Goal: Task Accomplishment & Management: Use online tool/utility

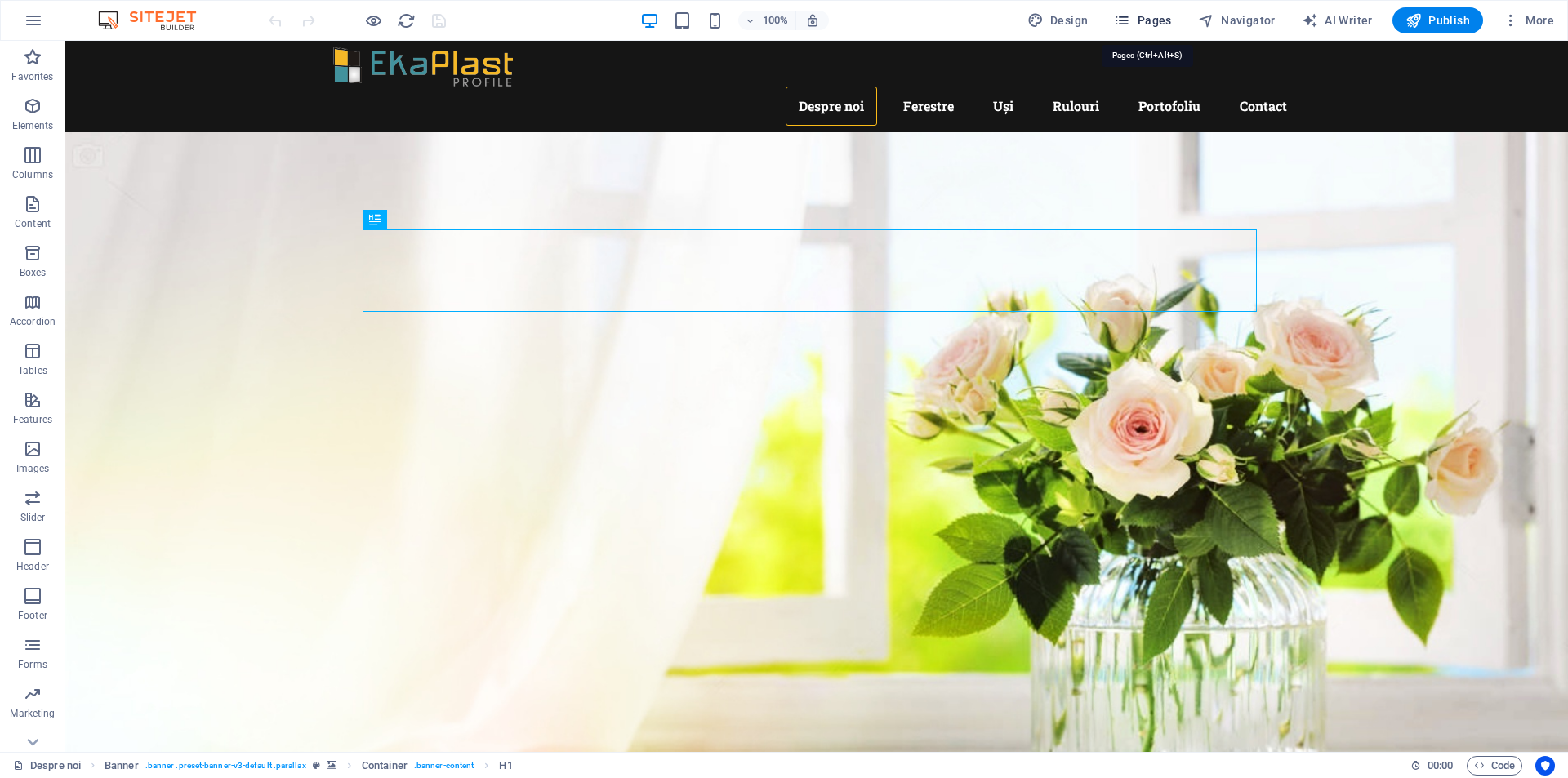
click at [1154, 28] on button "Pages" at bounding box center [1142, 21] width 71 height 26
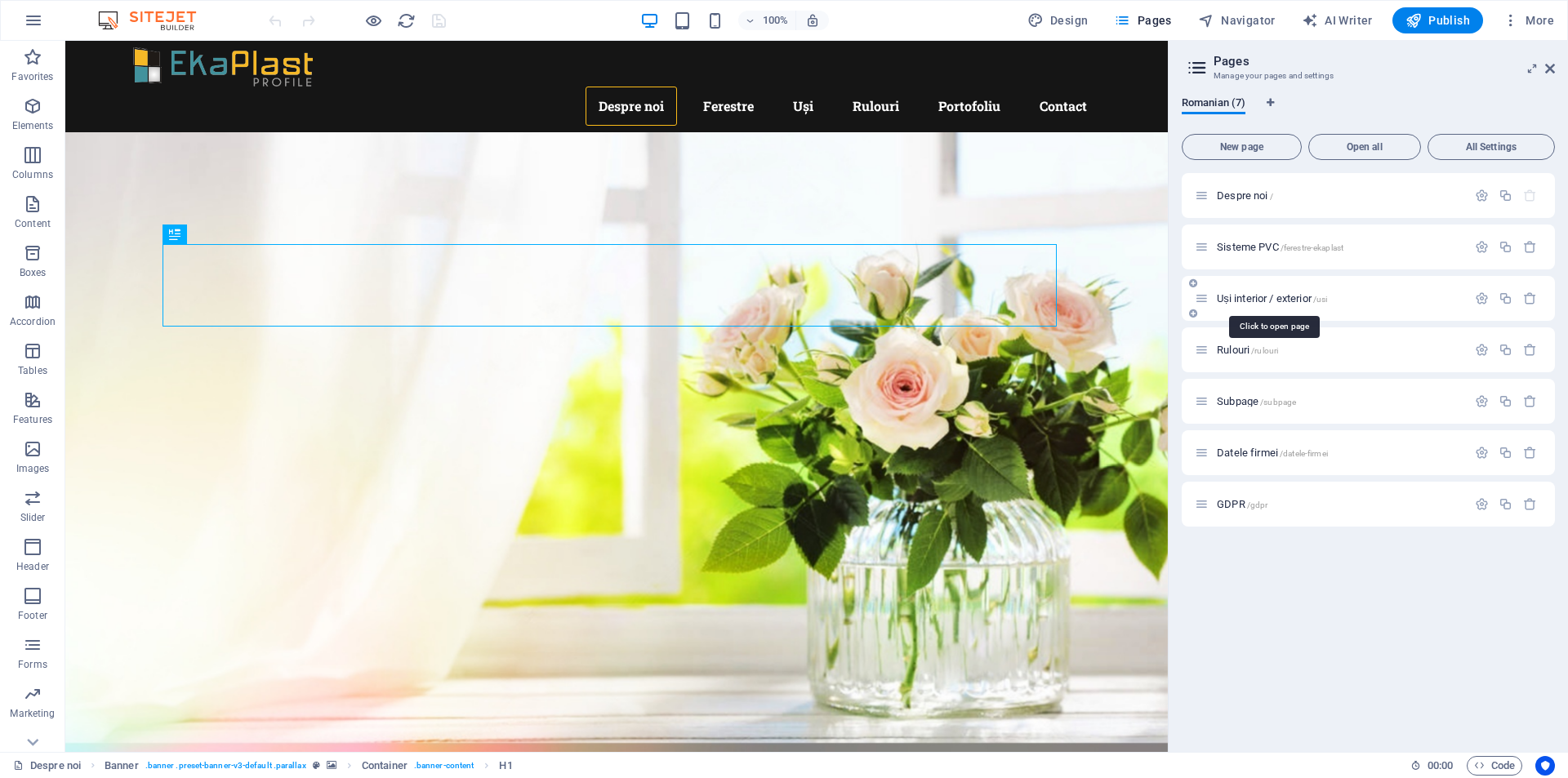
click at [1263, 293] on span "Uși interior / exterior /usi" at bounding box center [1271, 298] width 110 height 12
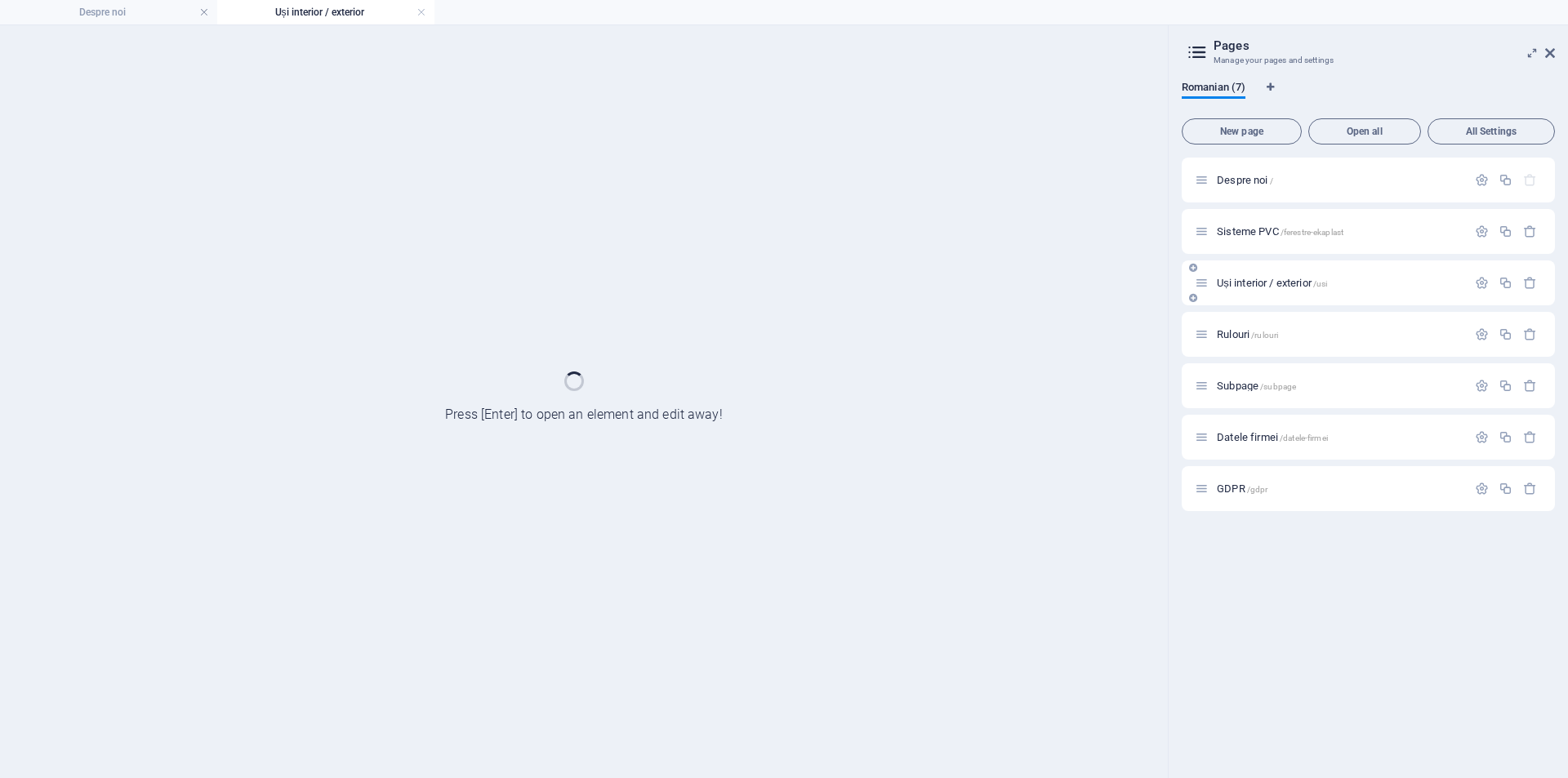
click at [1263, 293] on div "Uși interior / exterior /usi" at bounding box center [1368, 284] width 373 height 45
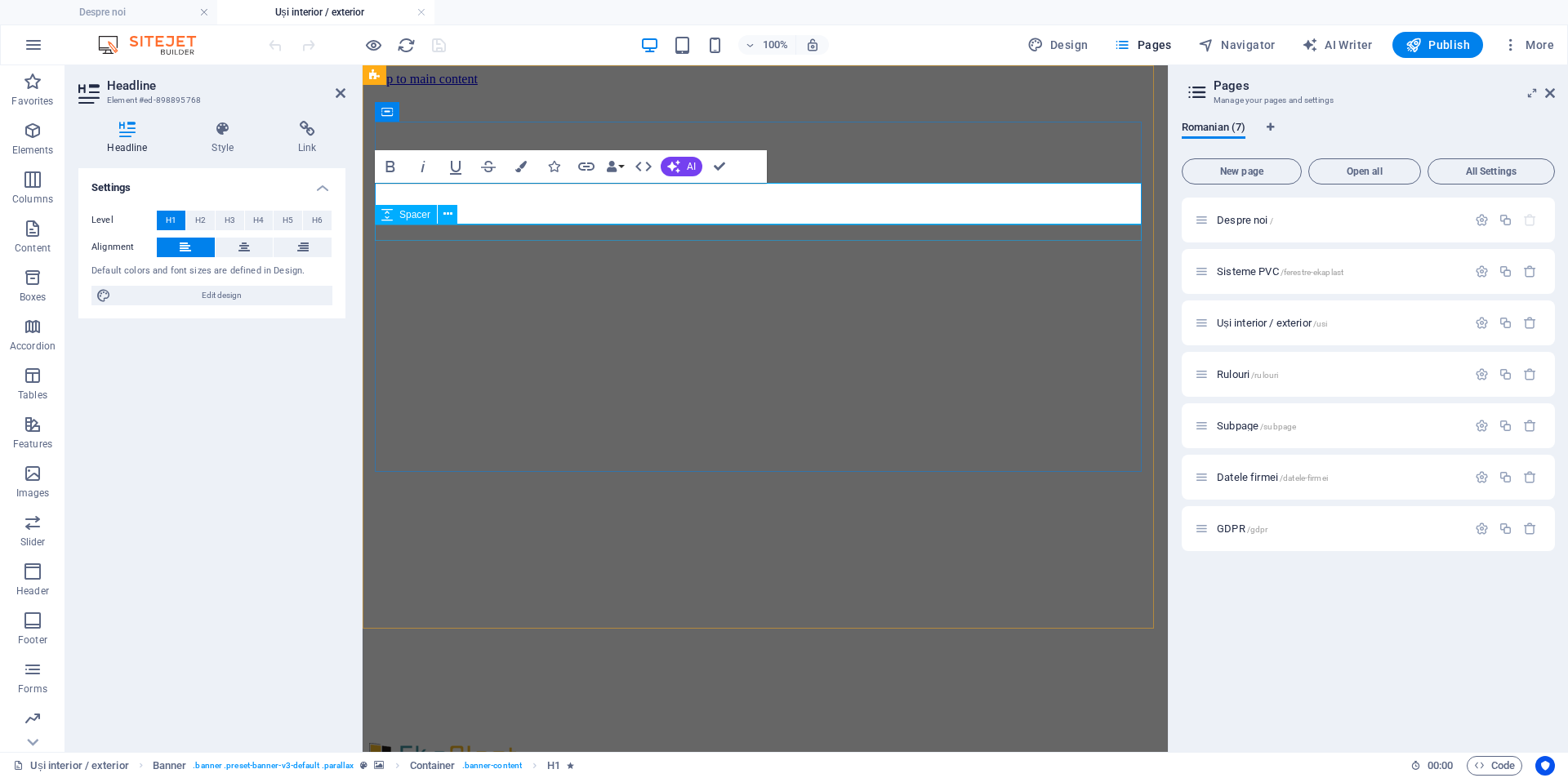
scroll to position [0, 6]
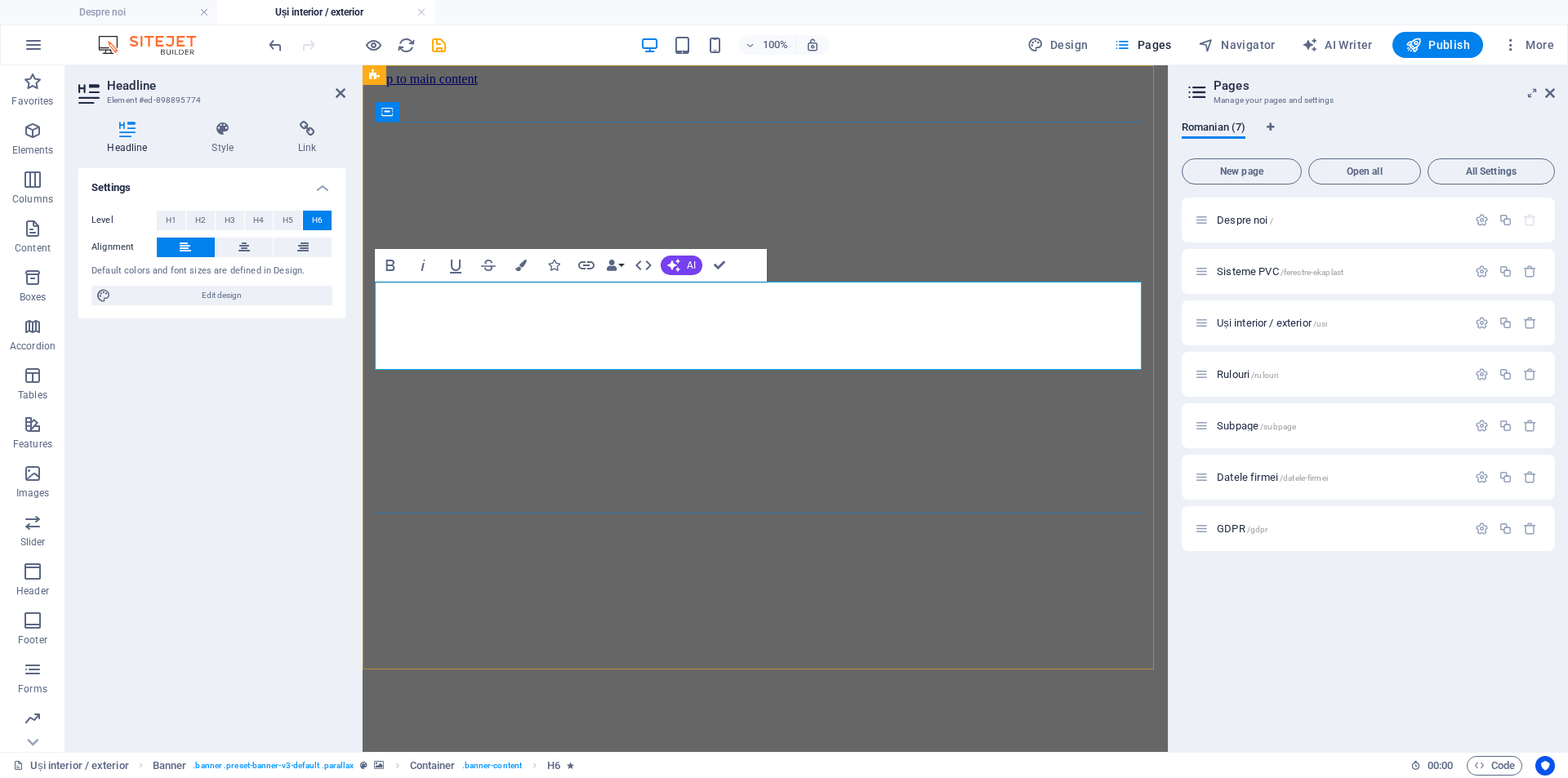
scroll to position [2512, 3]
click at [390, 267] on icon "button" at bounding box center [390, 265] width 20 height 20
click at [390, 265] on icon "button" at bounding box center [390, 265] width 20 height 20
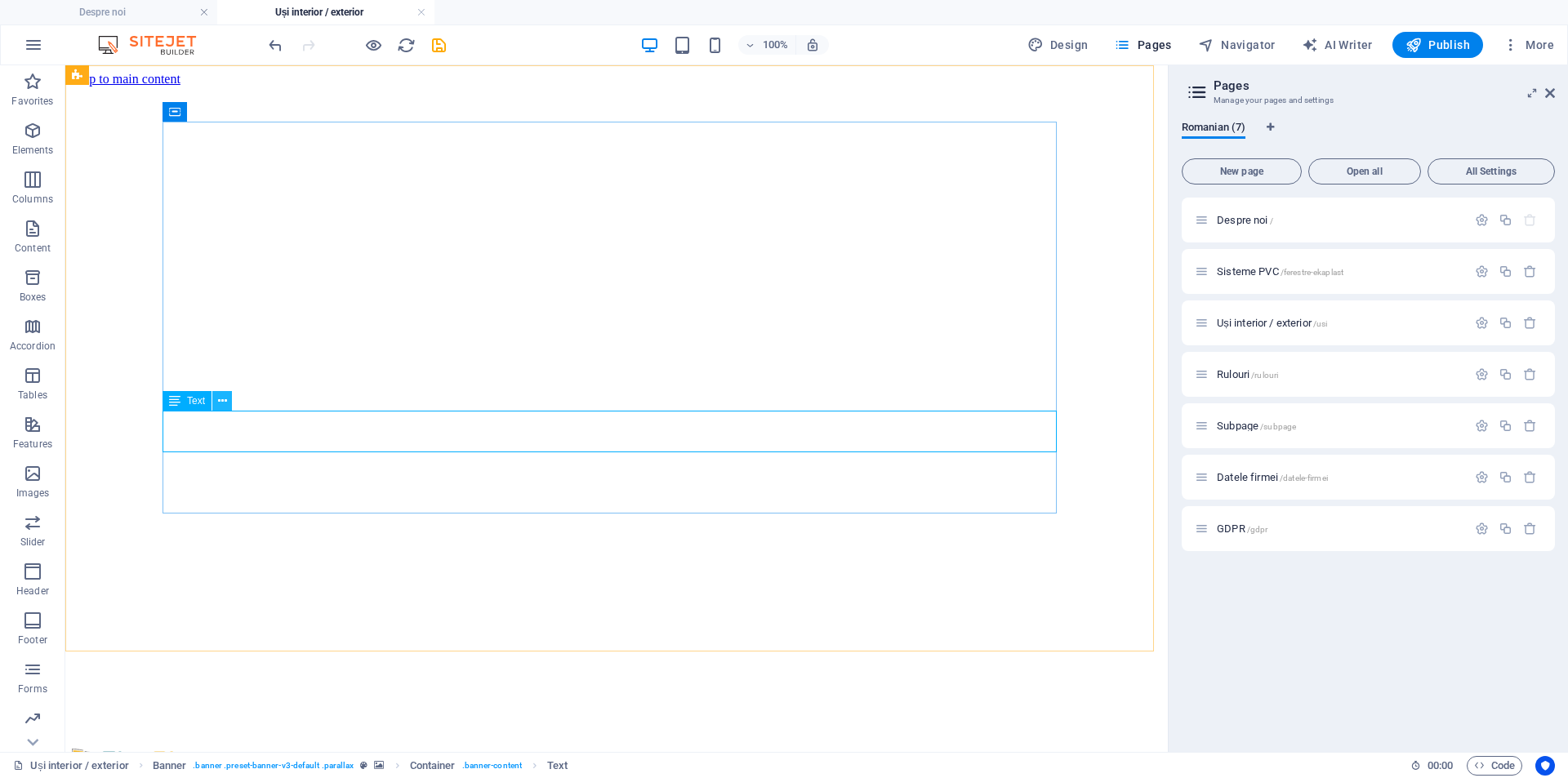
click at [223, 397] on icon at bounding box center [223, 401] width 9 height 17
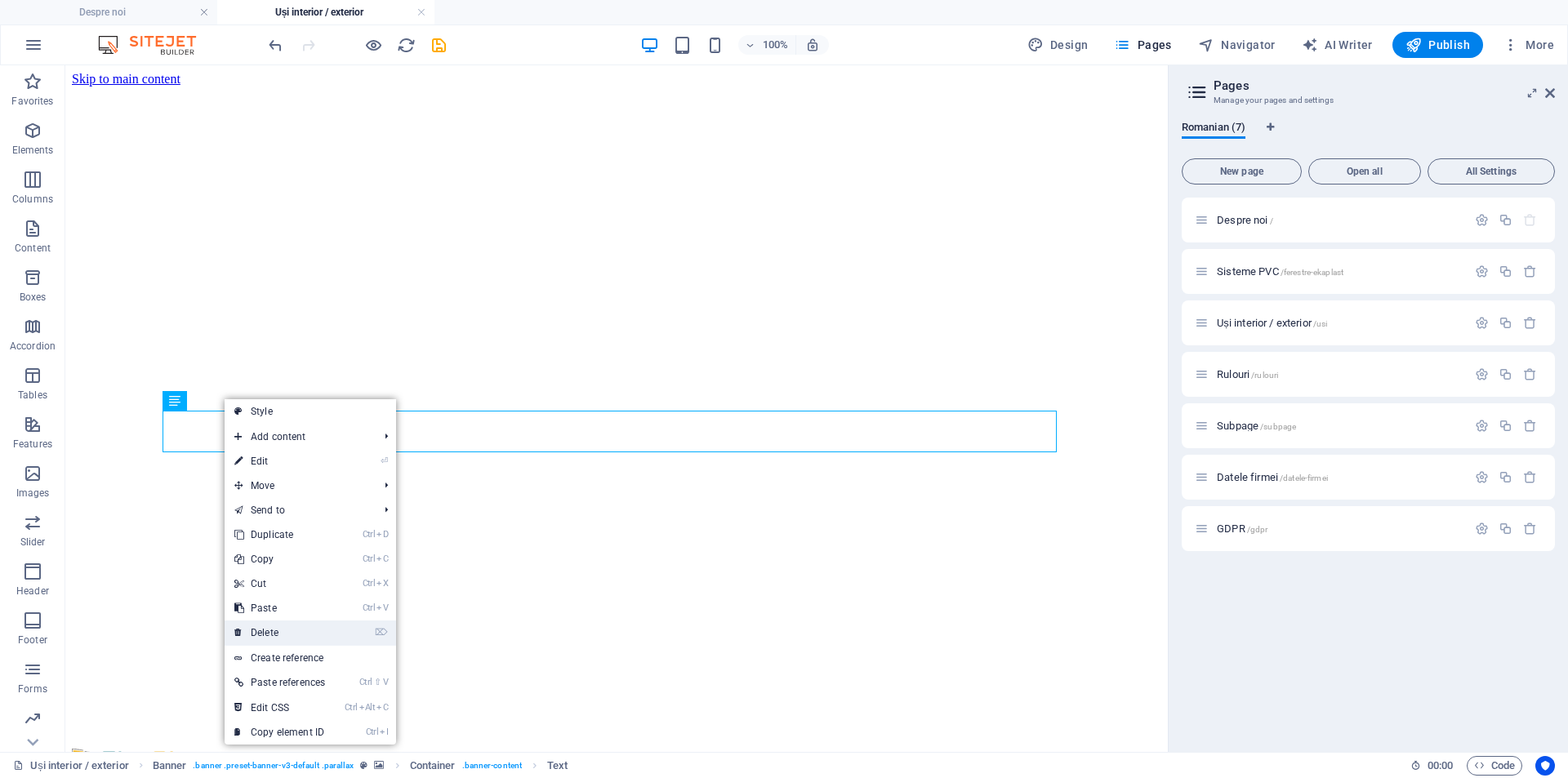
click at [281, 634] on link "⌦ Delete" at bounding box center [279, 633] width 110 height 24
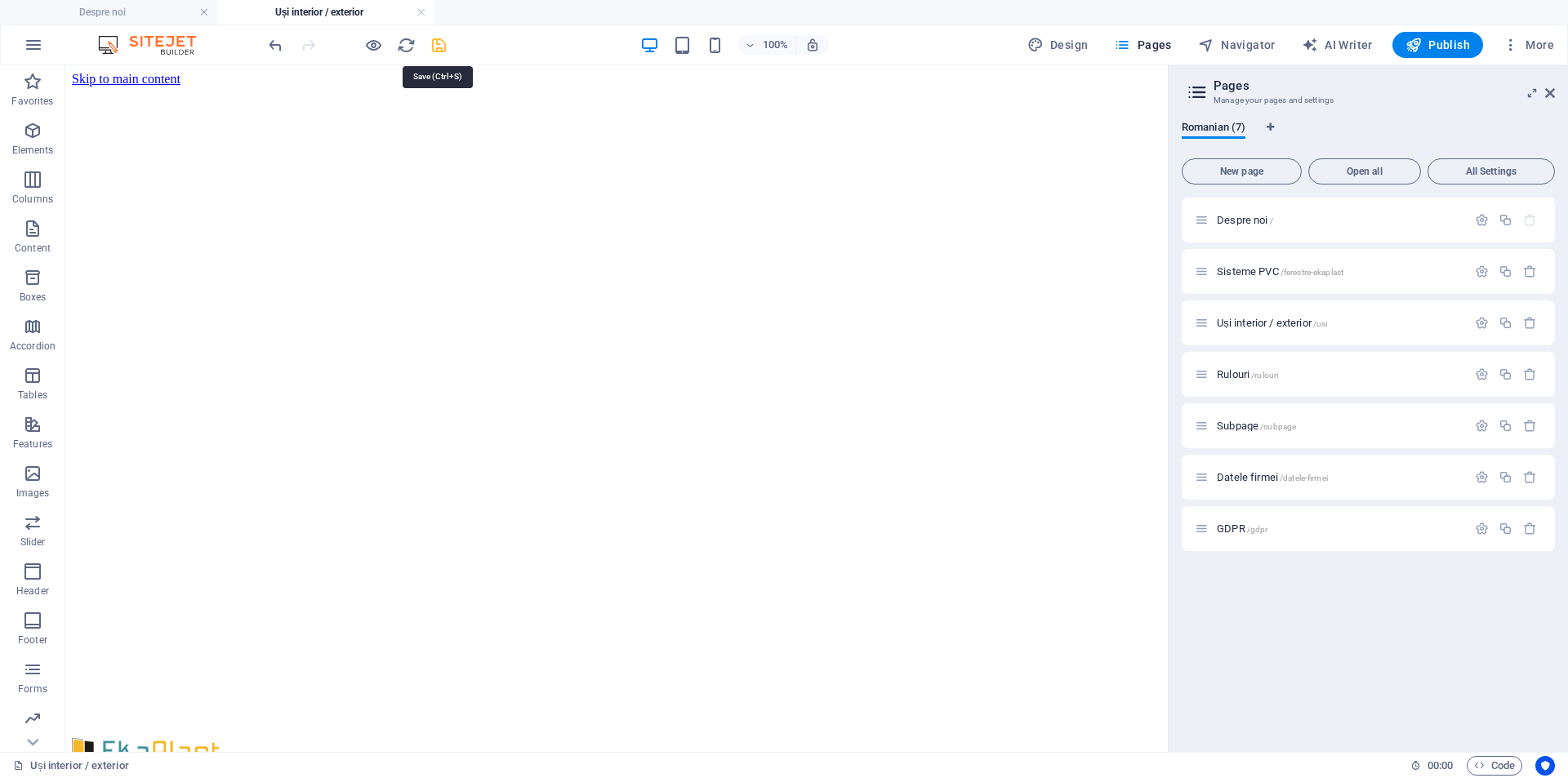
click at [440, 48] on icon "save" at bounding box center [439, 45] width 19 height 19
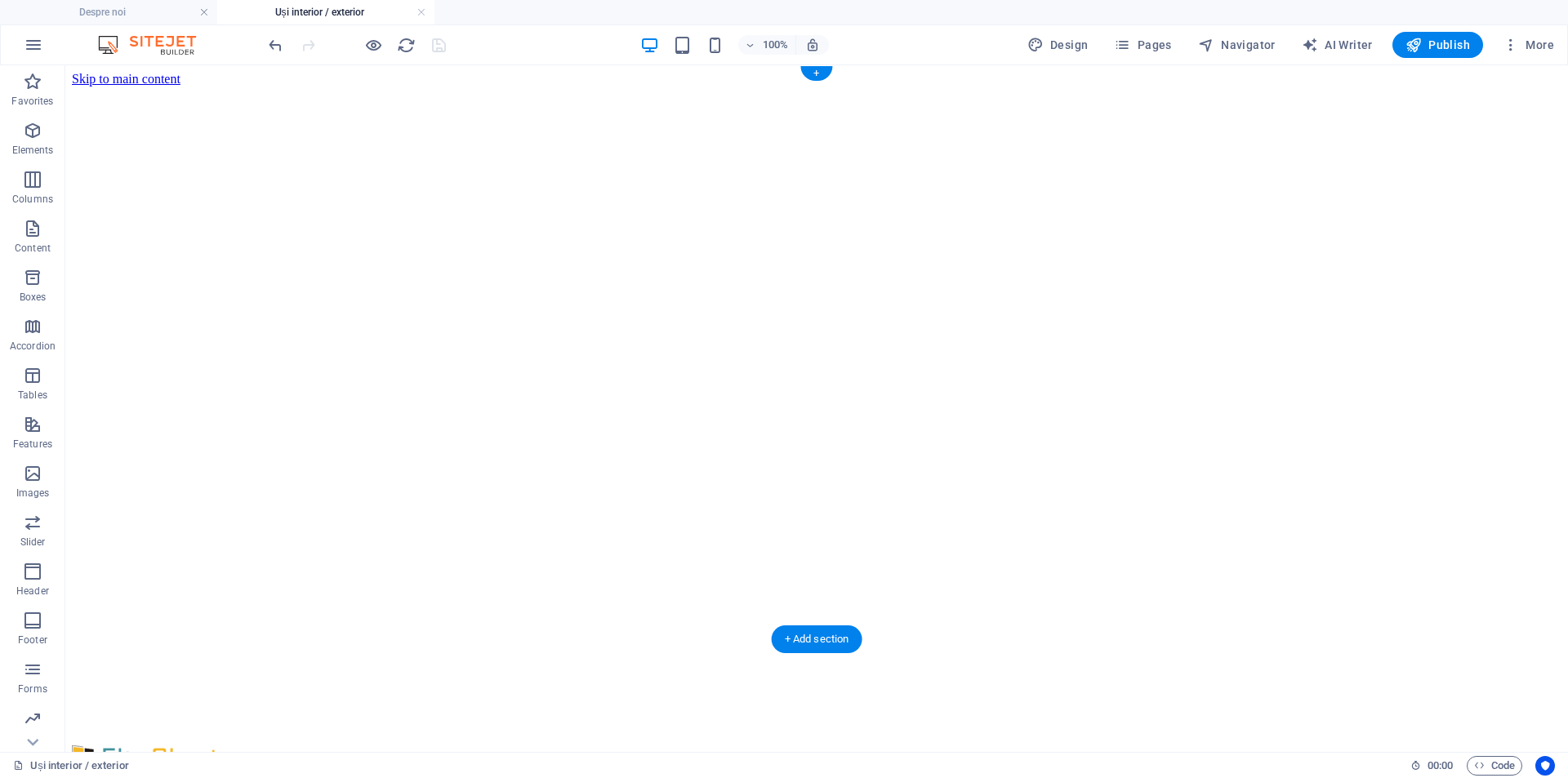
click at [211, 87] on figure at bounding box center [816, 87] width 1490 height 0
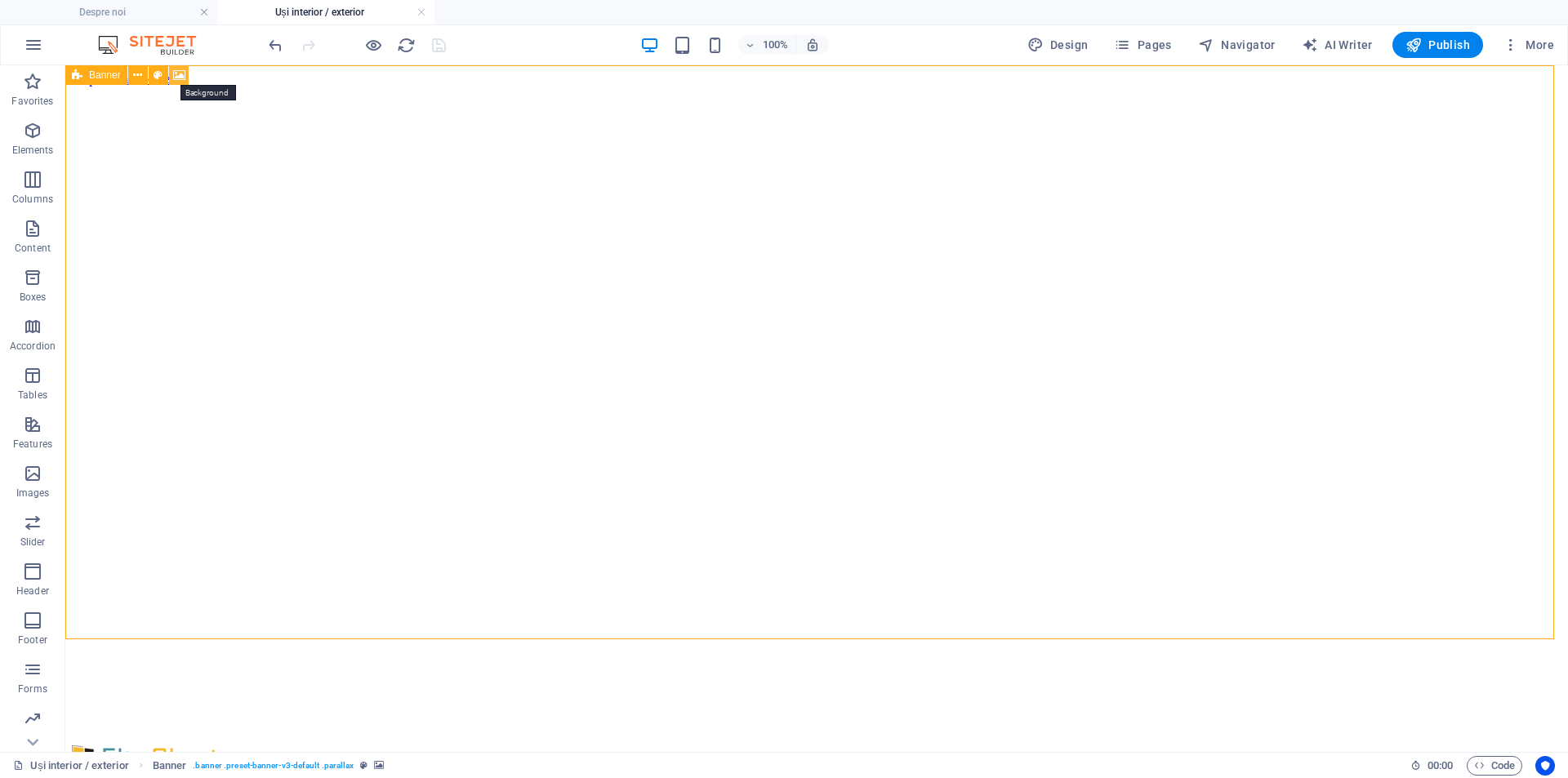
click at [179, 73] on icon at bounding box center [179, 75] width 12 height 17
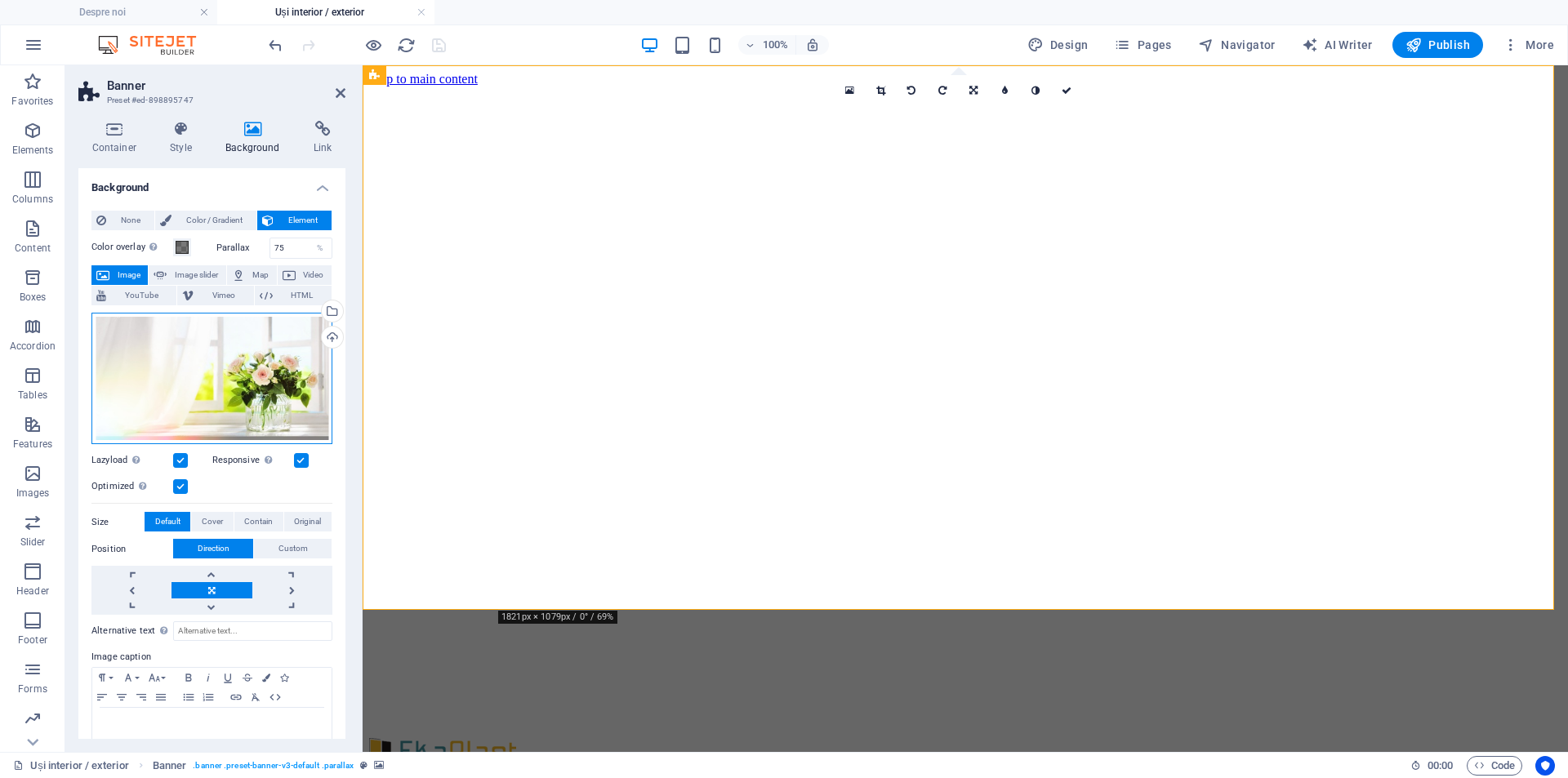
click at [219, 348] on div "Drag files here, click to choose files or select files from Files or our free s…" at bounding box center [212, 379] width 241 height 132
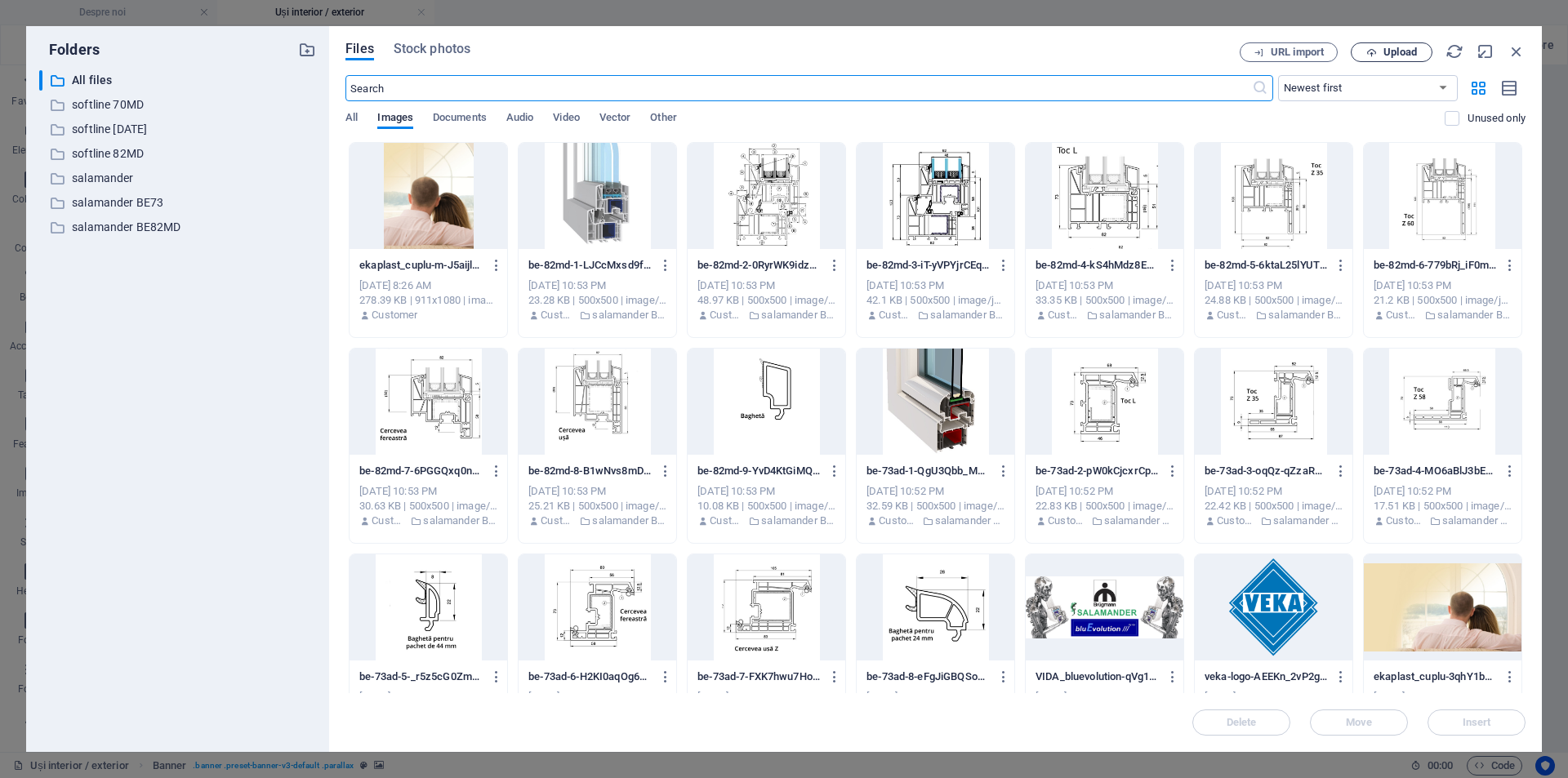
click at [1383, 47] on span "Upload" at bounding box center [1400, 52] width 34 height 9
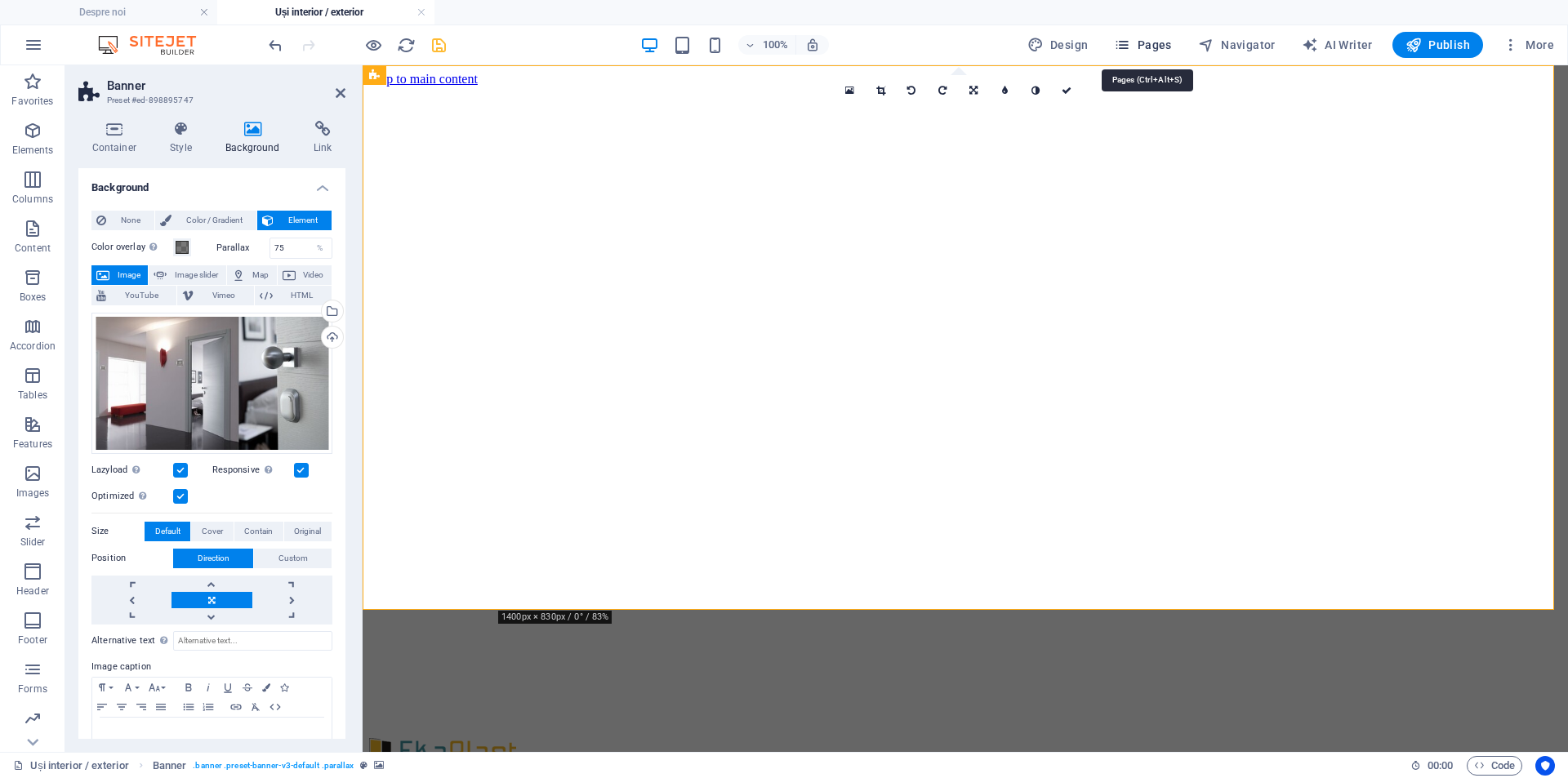
click at [1160, 46] on span "Pages" at bounding box center [1142, 44] width 57 height 16
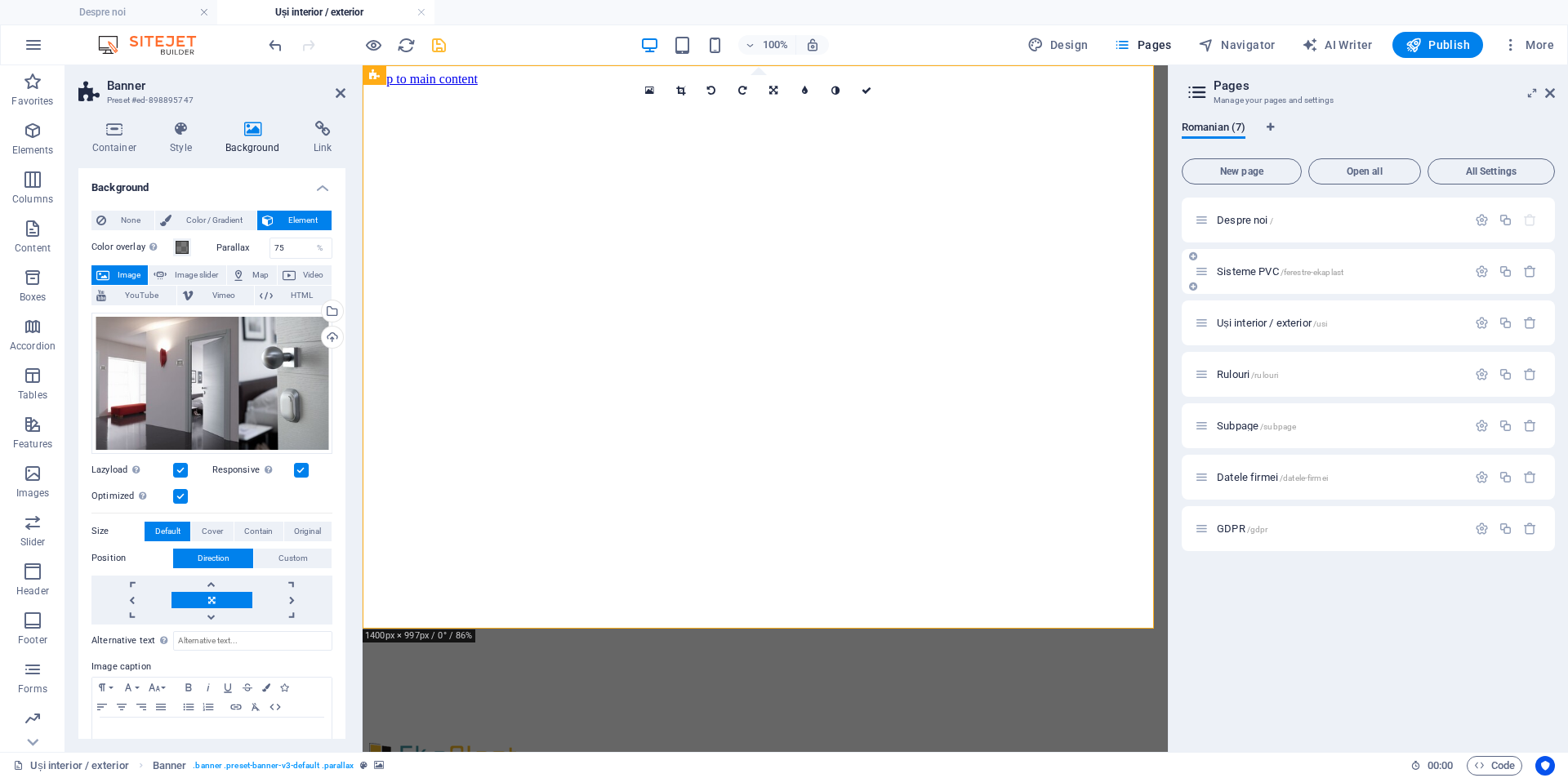
click at [1247, 268] on span "Sisteme PVC /ferestre-ekaplast" at bounding box center [1280, 271] width 126 height 12
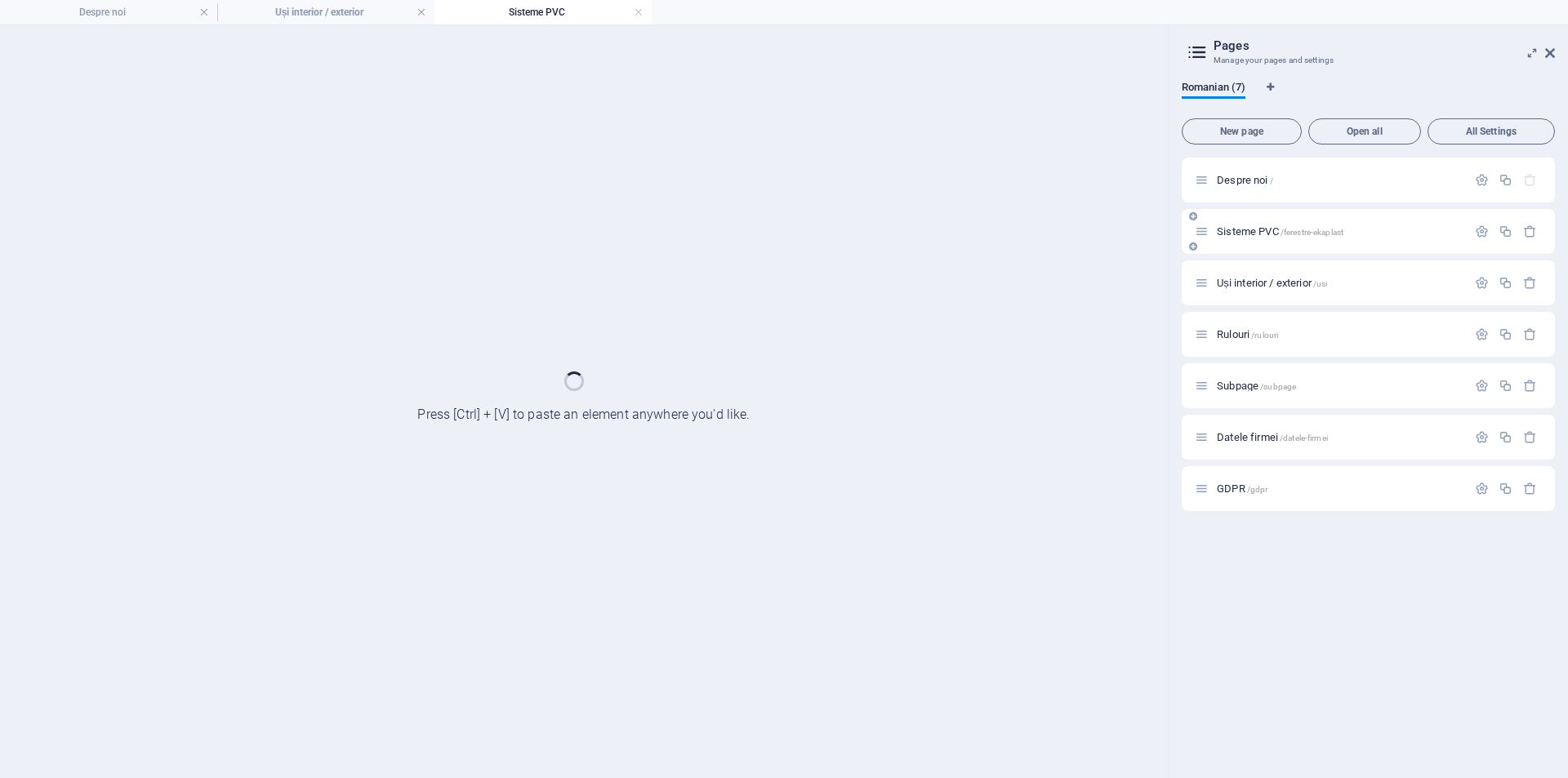
click at [1247, 268] on div "Uși interior / exterior /usi" at bounding box center [1368, 284] width 373 height 45
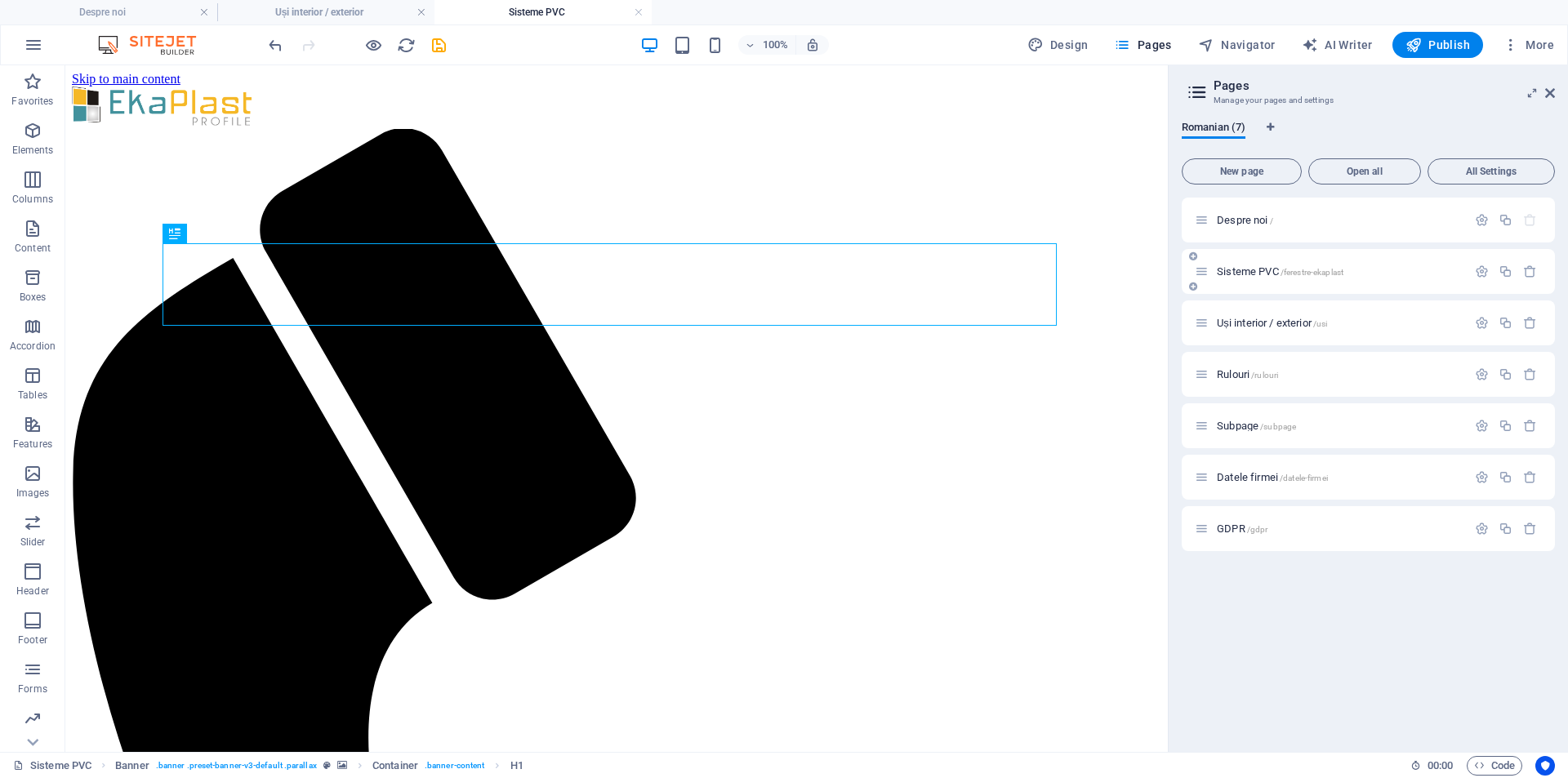
scroll to position [0, 0]
drag, startPoint x: 323, startPoint y: 11, endPoint x: 631, endPoint y: 27, distance: 308.4
click at [522, 8] on h4 "Uși interior / exterior" at bounding box center [542, 11] width 218 height 18
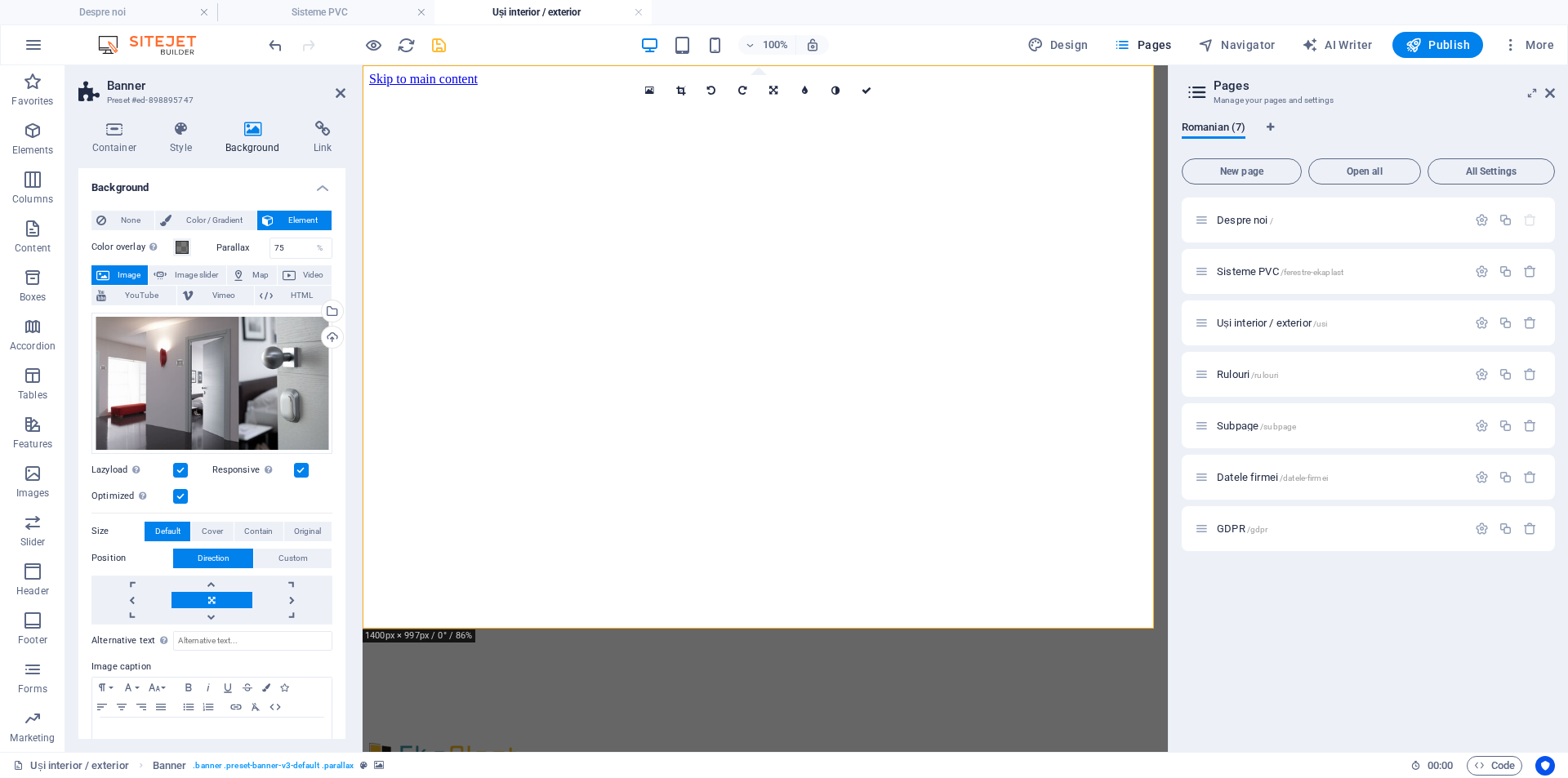
click at [1553, 86] on h2 "Pages" at bounding box center [1384, 86] width 342 height 15
click at [1550, 95] on icon at bounding box center [1550, 93] width 9 height 13
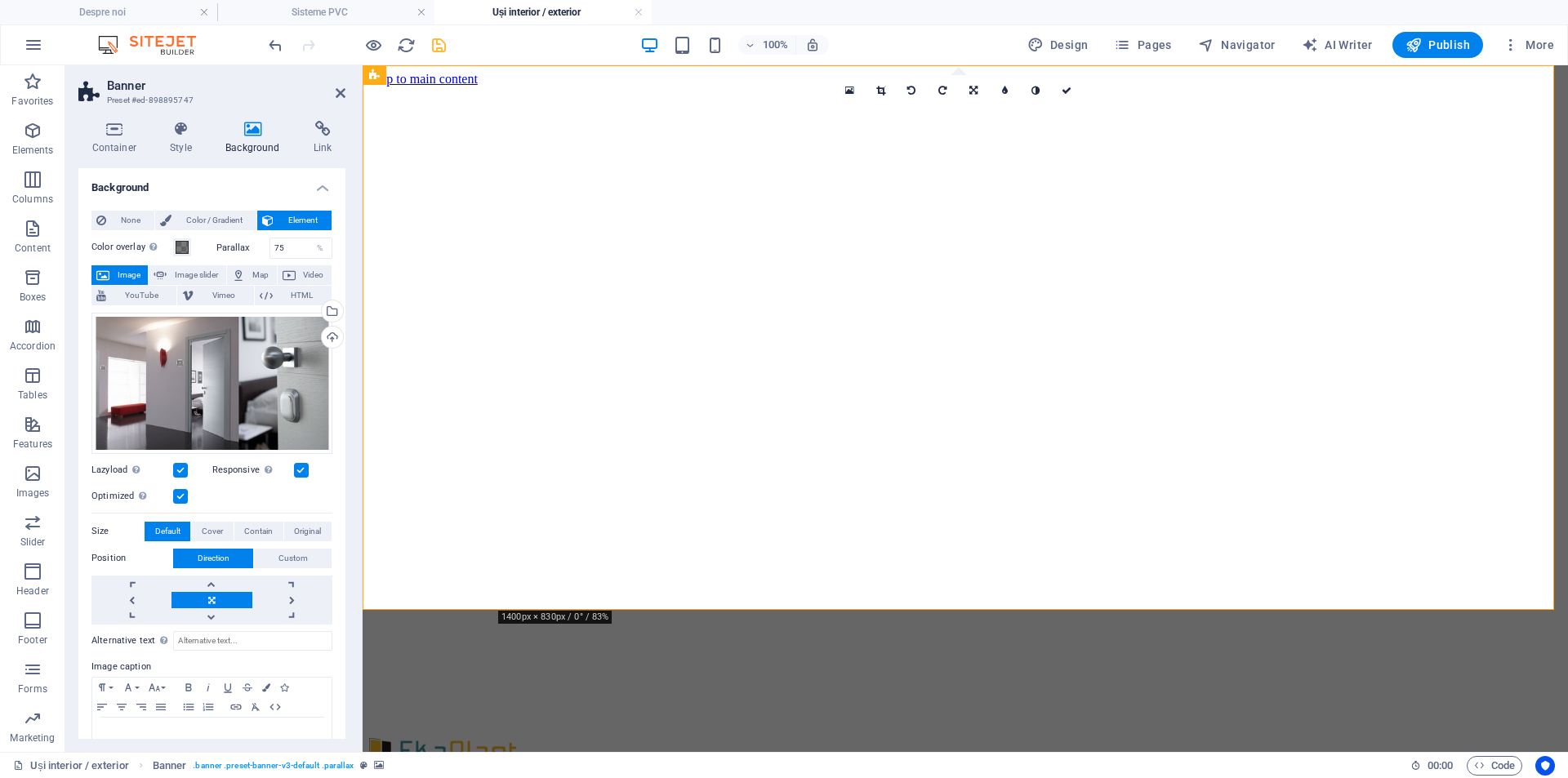
click at [409, 87] on figure at bounding box center [965, 87] width 1192 height 0
click at [471, 72] on icon at bounding box center [477, 75] width 12 height 17
click at [477, 70] on icon at bounding box center [477, 75] width 12 height 17
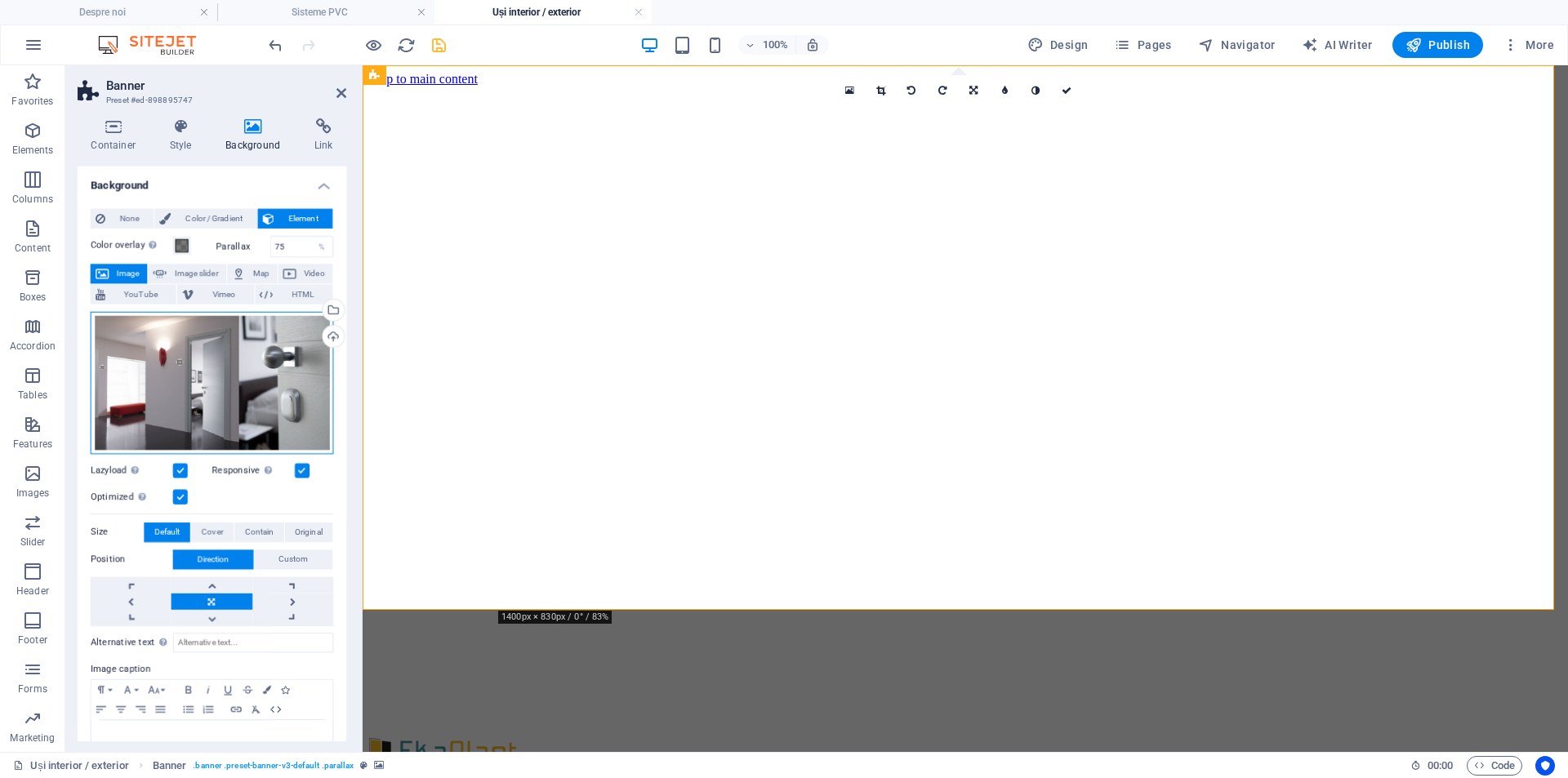
click at [181, 374] on div "Drag files here, click to choose files or select files from Files or our free s…" at bounding box center [212, 383] width 241 height 141
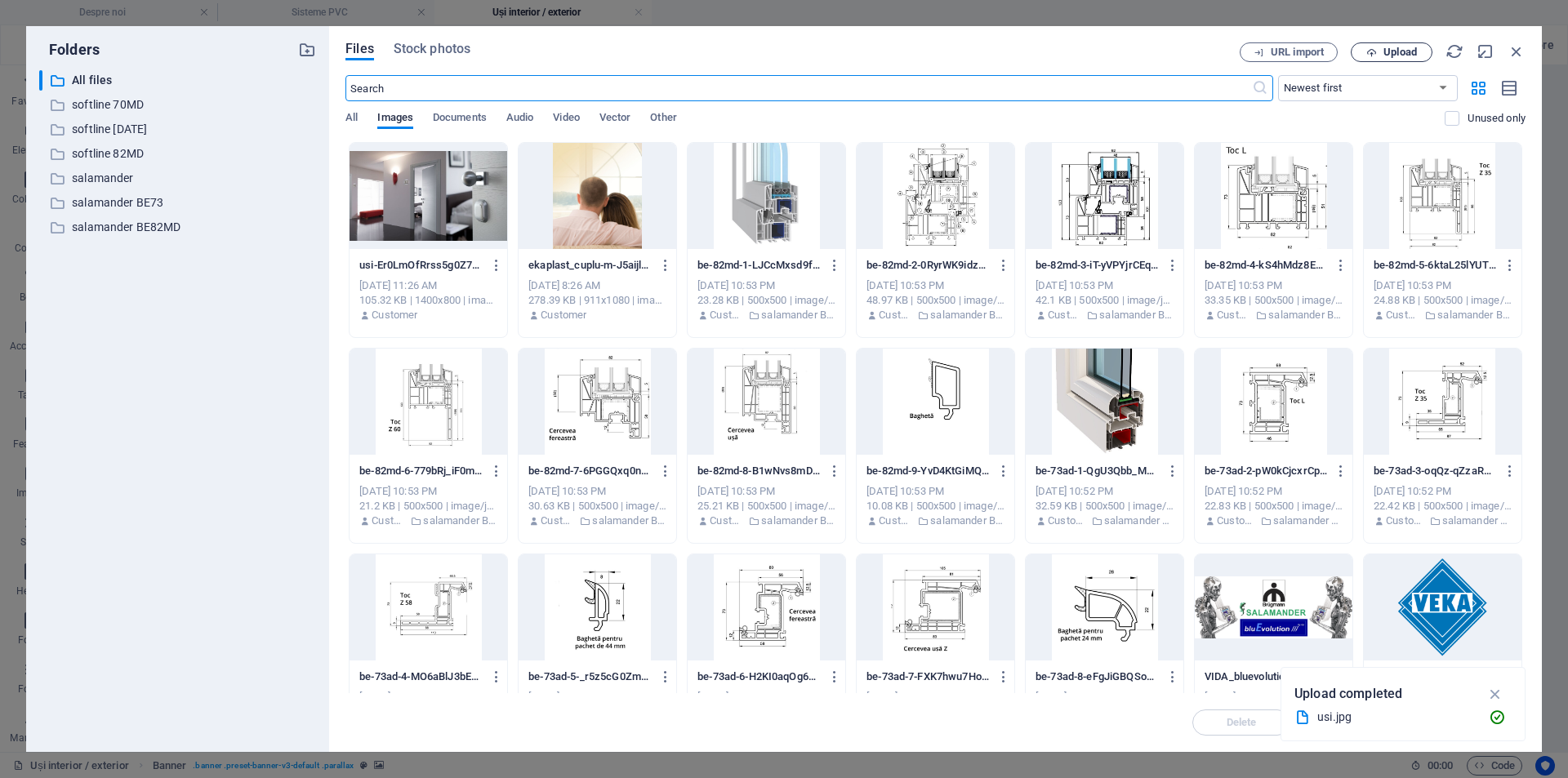
click at [1421, 46] on button "Upload" at bounding box center [1391, 52] width 82 height 20
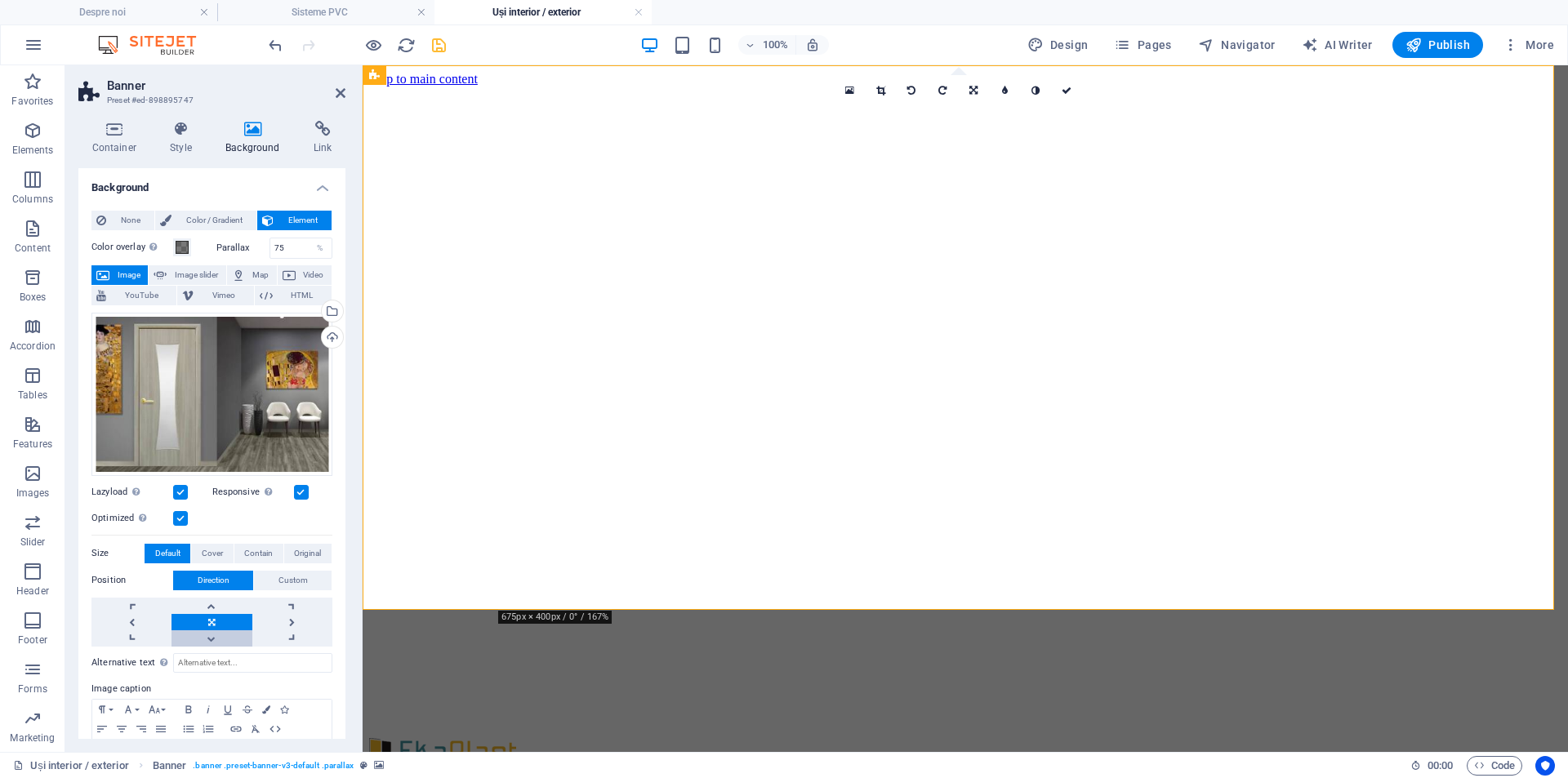
click at [212, 632] on link at bounding box center [211, 639] width 80 height 16
click at [210, 602] on link at bounding box center [211, 606] width 80 height 16
click at [206, 621] on link at bounding box center [211, 622] width 80 height 16
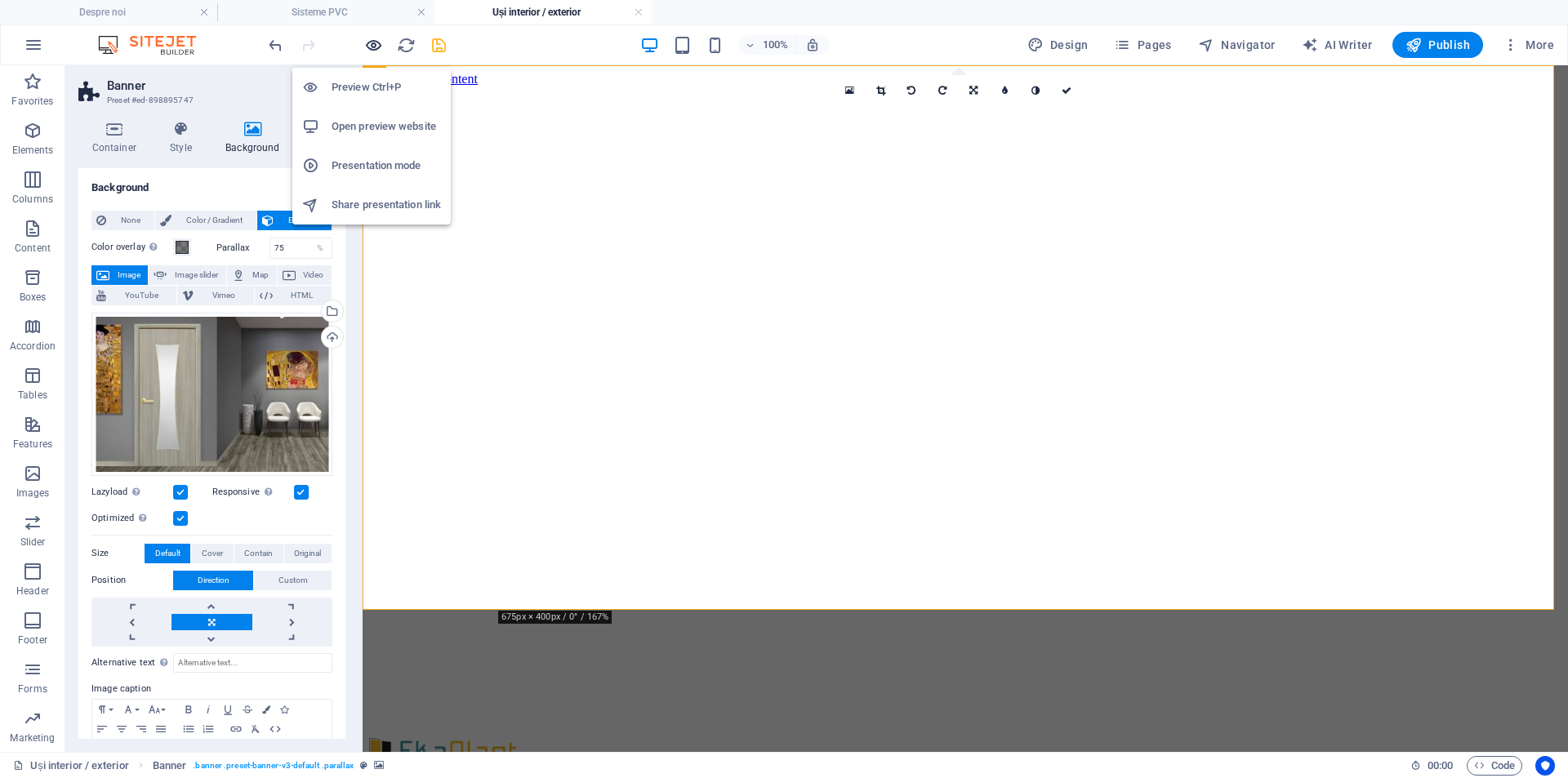
click at [373, 45] on icon "button" at bounding box center [374, 45] width 19 height 19
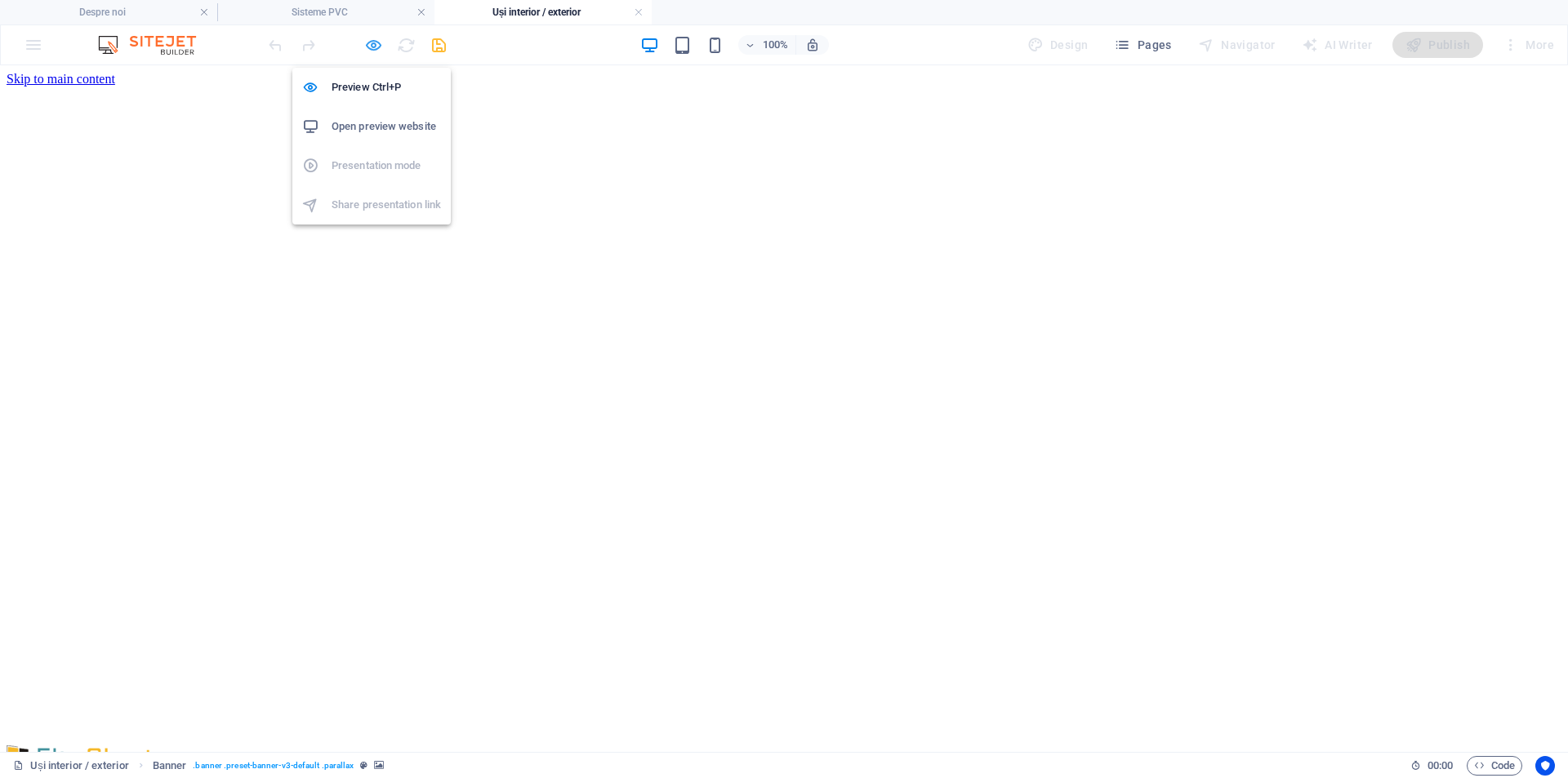
click at [372, 41] on icon "button" at bounding box center [374, 45] width 19 height 19
